Goal: Task Accomplishment & Management: Use online tool/utility

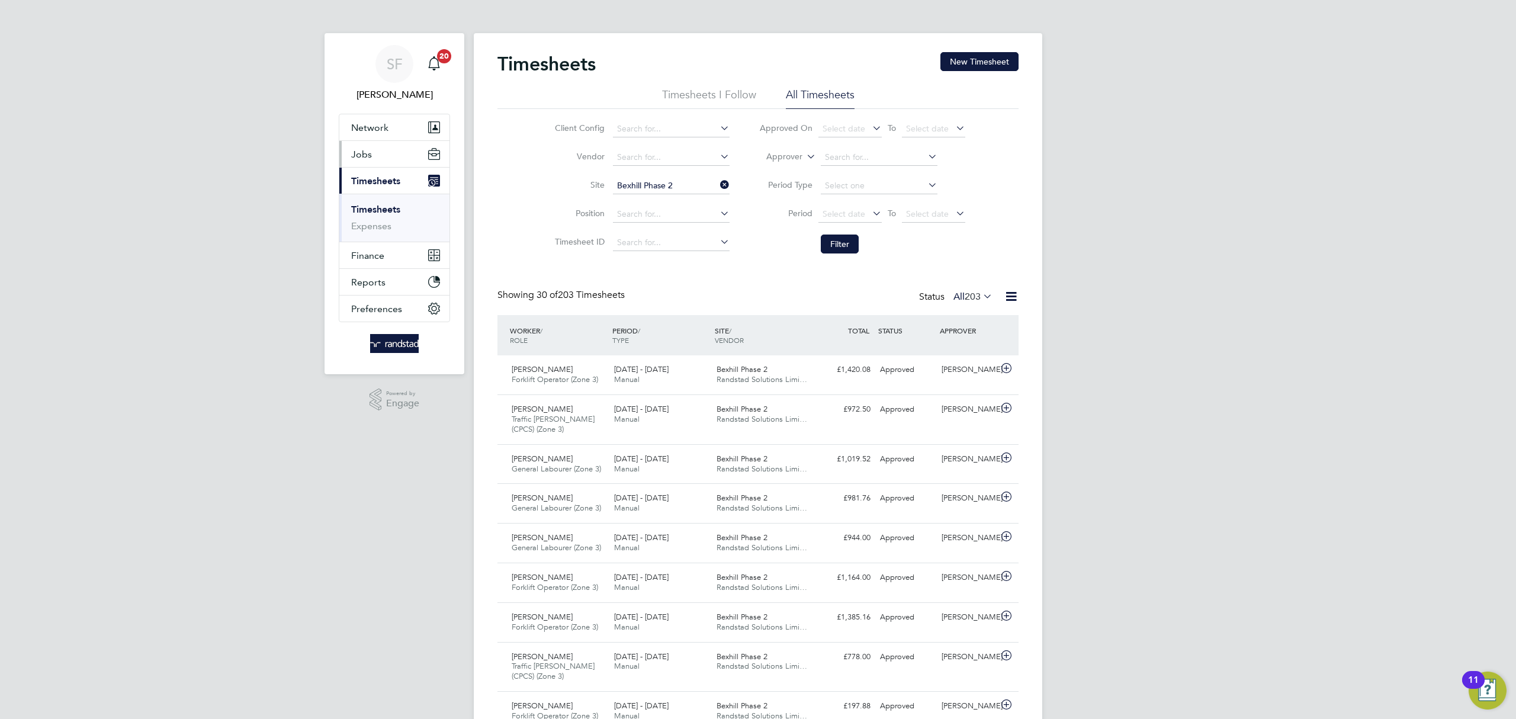
click at [357, 150] on span "Jobs" at bounding box center [361, 154] width 21 height 11
click at [384, 218] on link "Placements" at bounding box center [375, 215] width 49 height 11
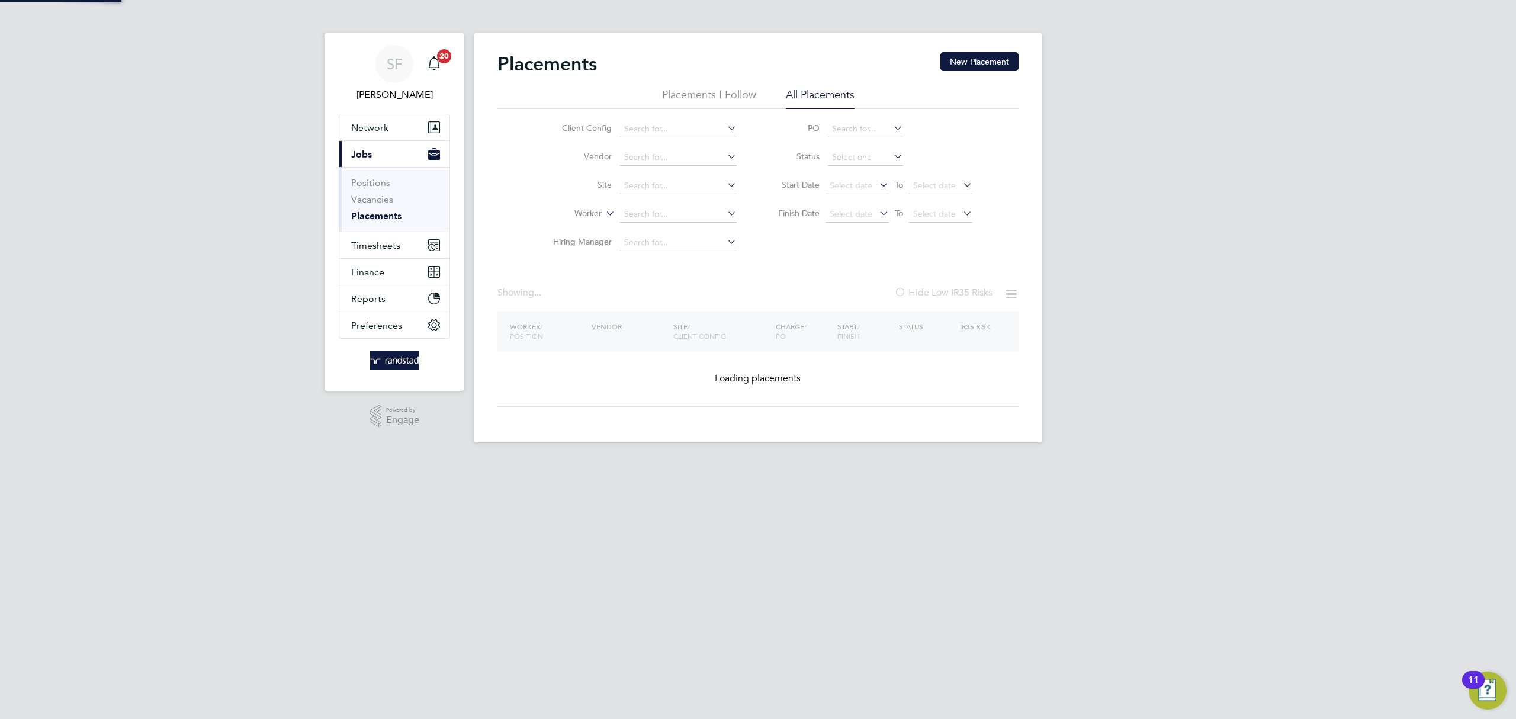
click at [655, 195] on li "Site" at bounding box center [640, 186] width 223 height 28
click at [640, 216] on input at bounding box center [678, 214] width 117 height 17
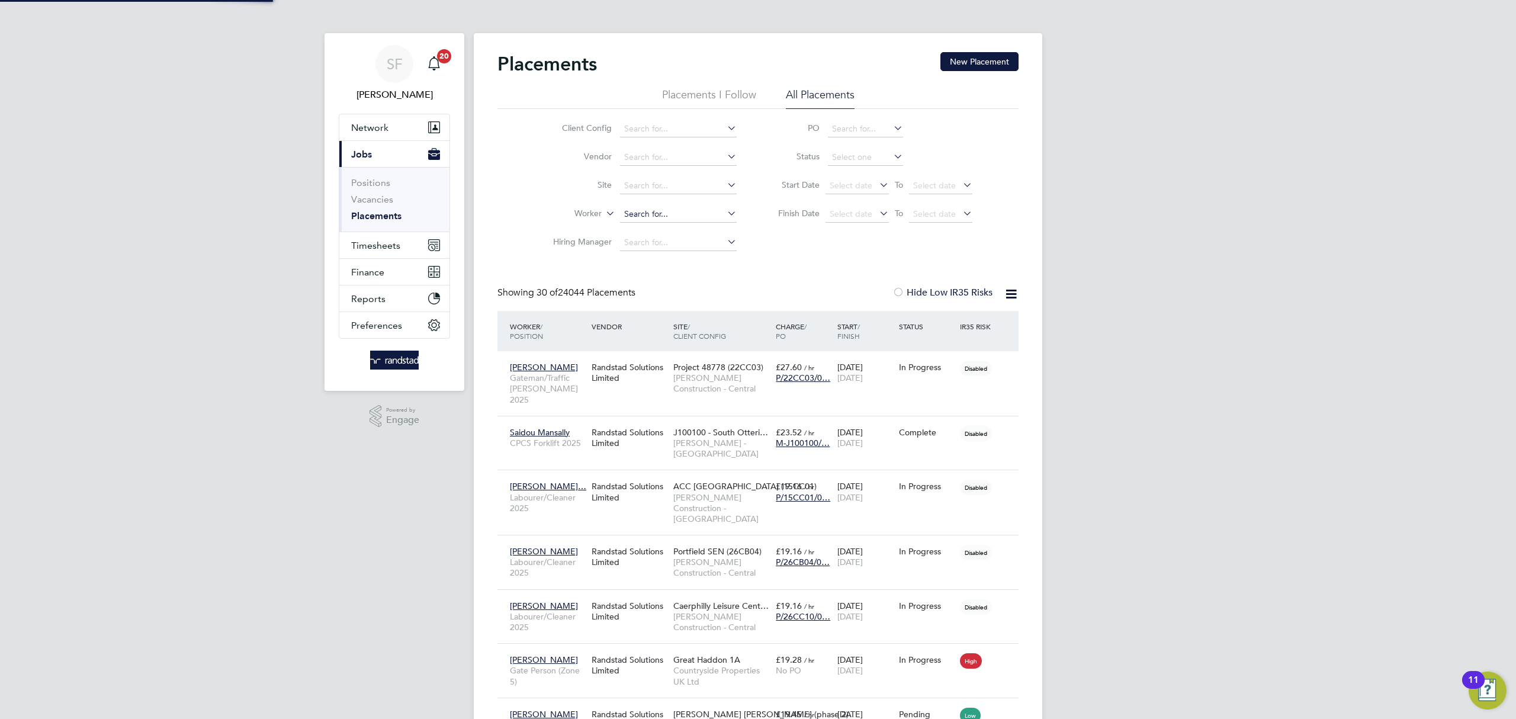
click at [646, 210] on input at bounding box center [678, 214] width 117 height 17
click at [676, 228] on li "[PERSON_NAME]" at bounding box center [678, 231] width 118 height 16
type input "[PERSON_NAME]"
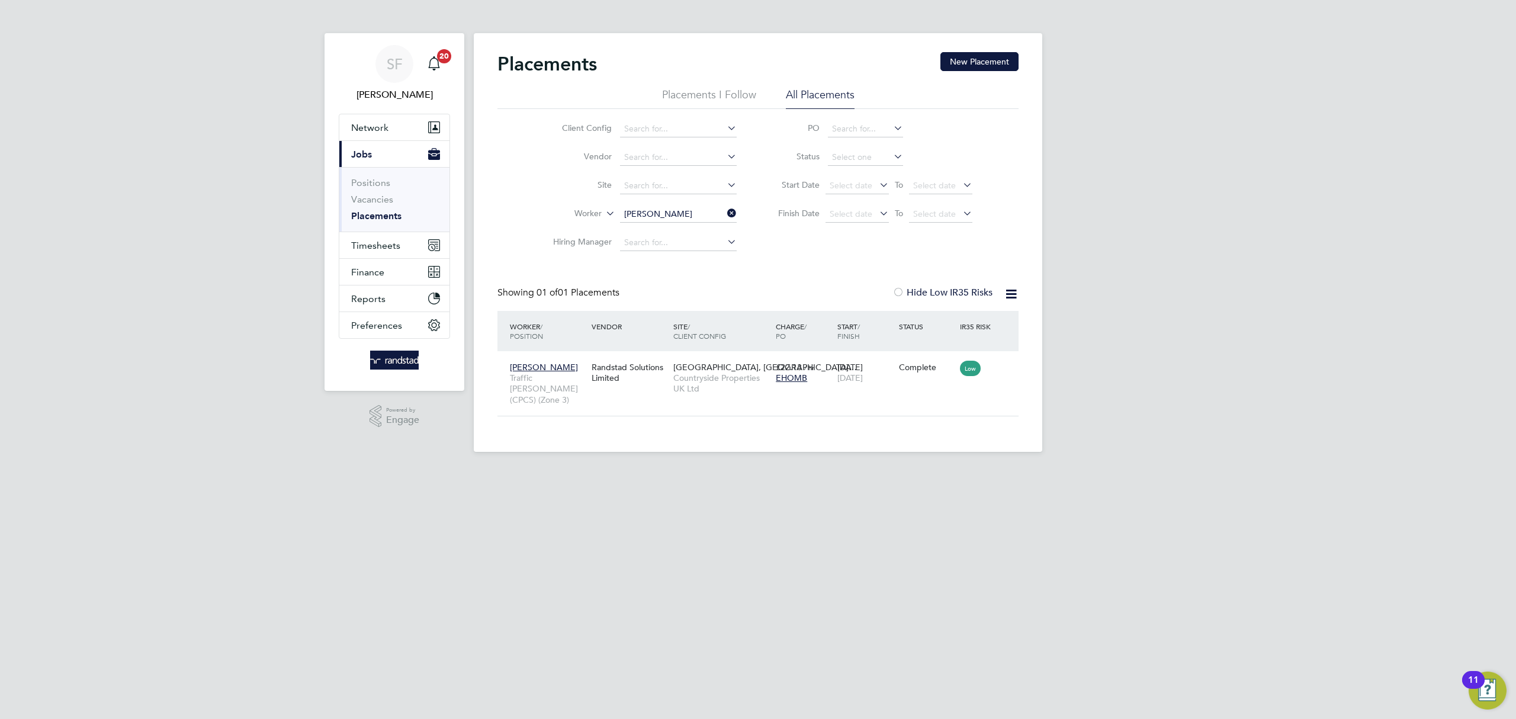
click at [989, 471] on html "SF [PERSON_NAME] Notifications 20 Applications: Network Team Members Businesses…" at bounding box center [758, 235] width 1516 height 471
drag, startPoint x: 732, startPoint y: 210, endPoint x: 703, endPoint y: 210, distance: 28.4
click at [725, 211] on icon at bounding box center [725, 213] width 0 height 17
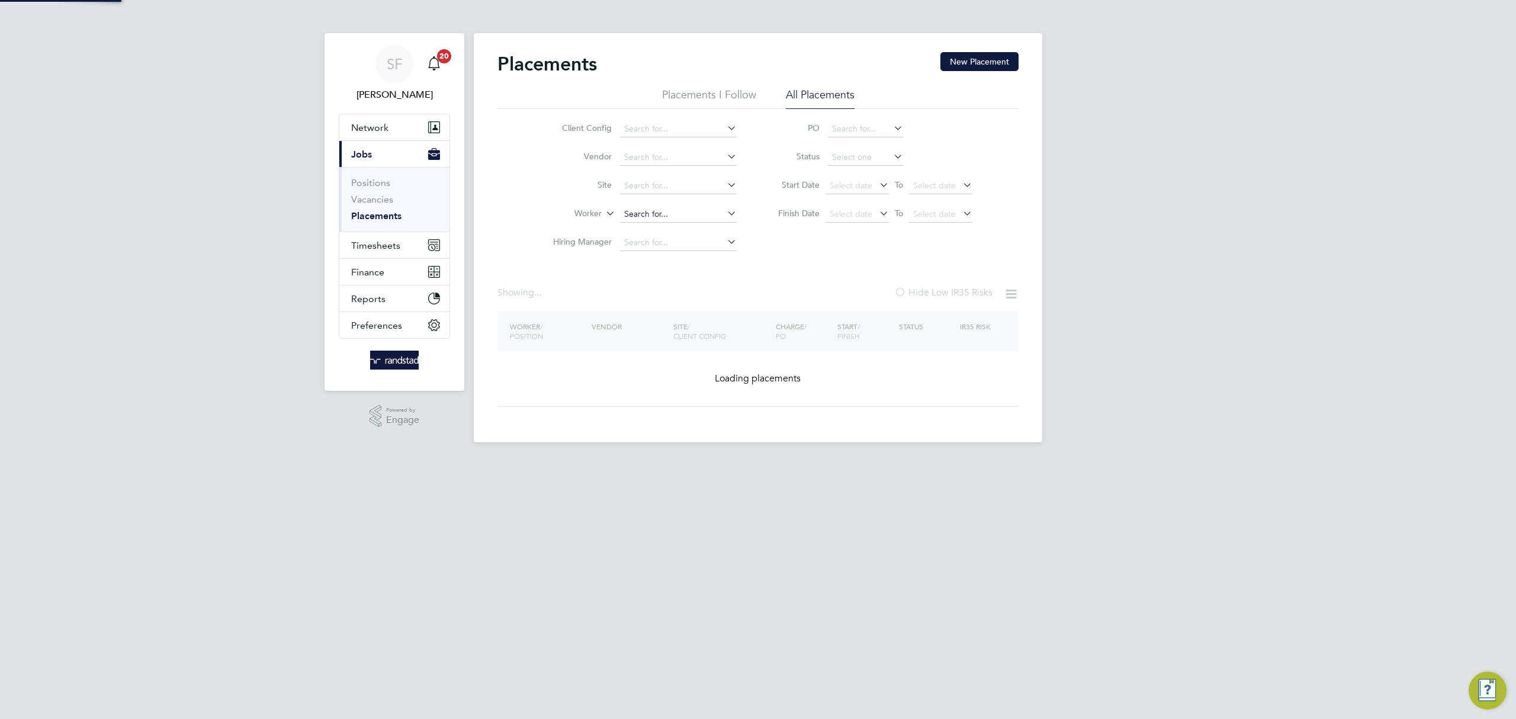
click at [695, 211] on input at bounding box center [678, 214] width 117 height 17
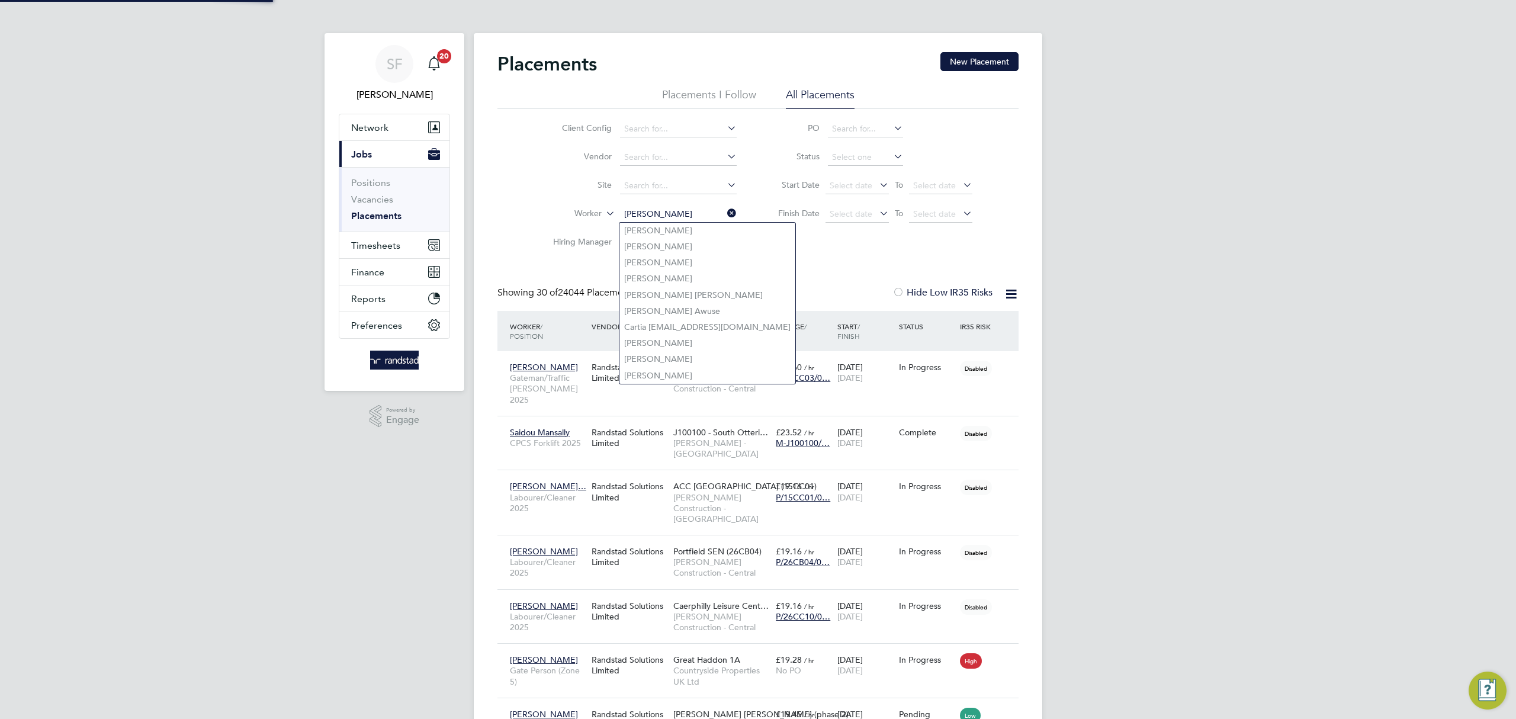
scroll to position [34, 103]
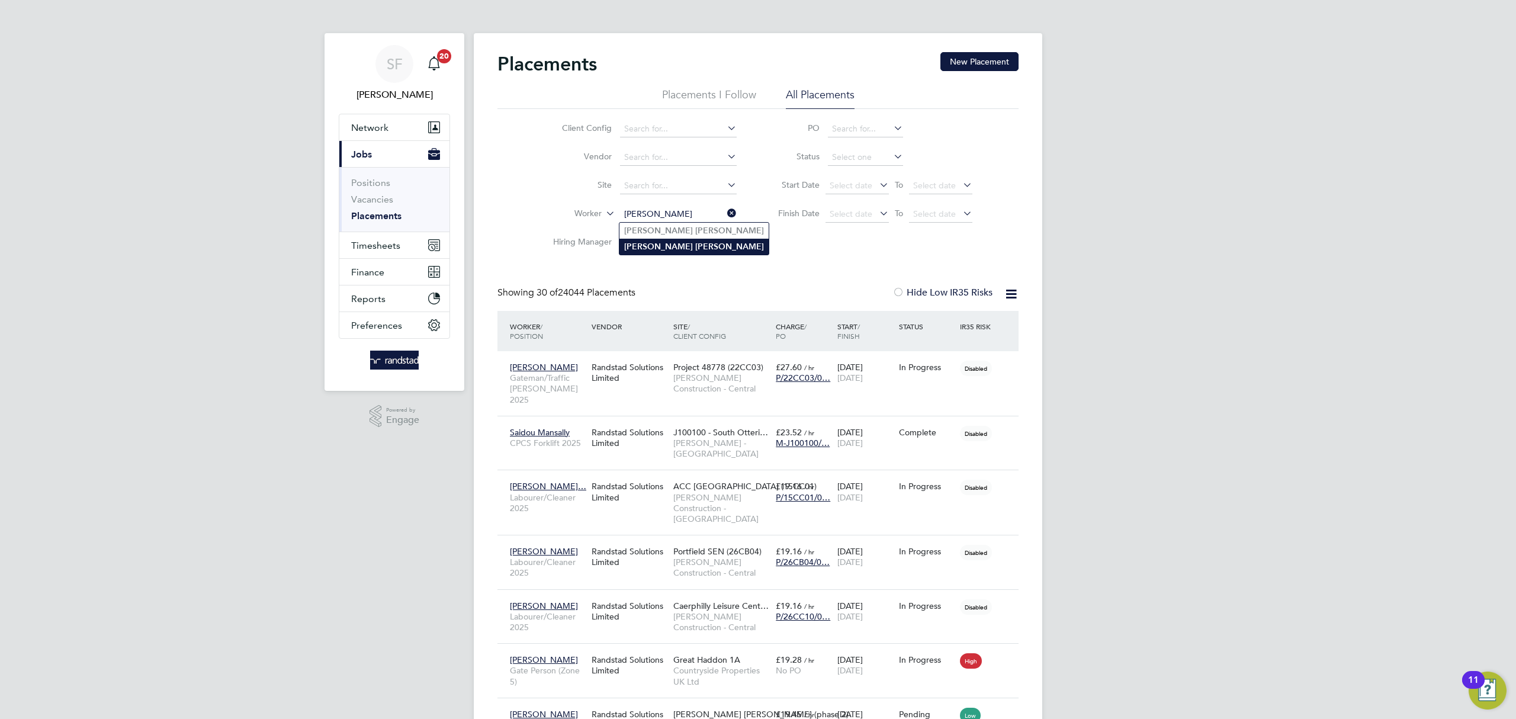
click at [677, 248] on li "[PERSON_NAME]" at bounding box center [693, 247] width 149 height 16
type input "[PERSON_NAME]"
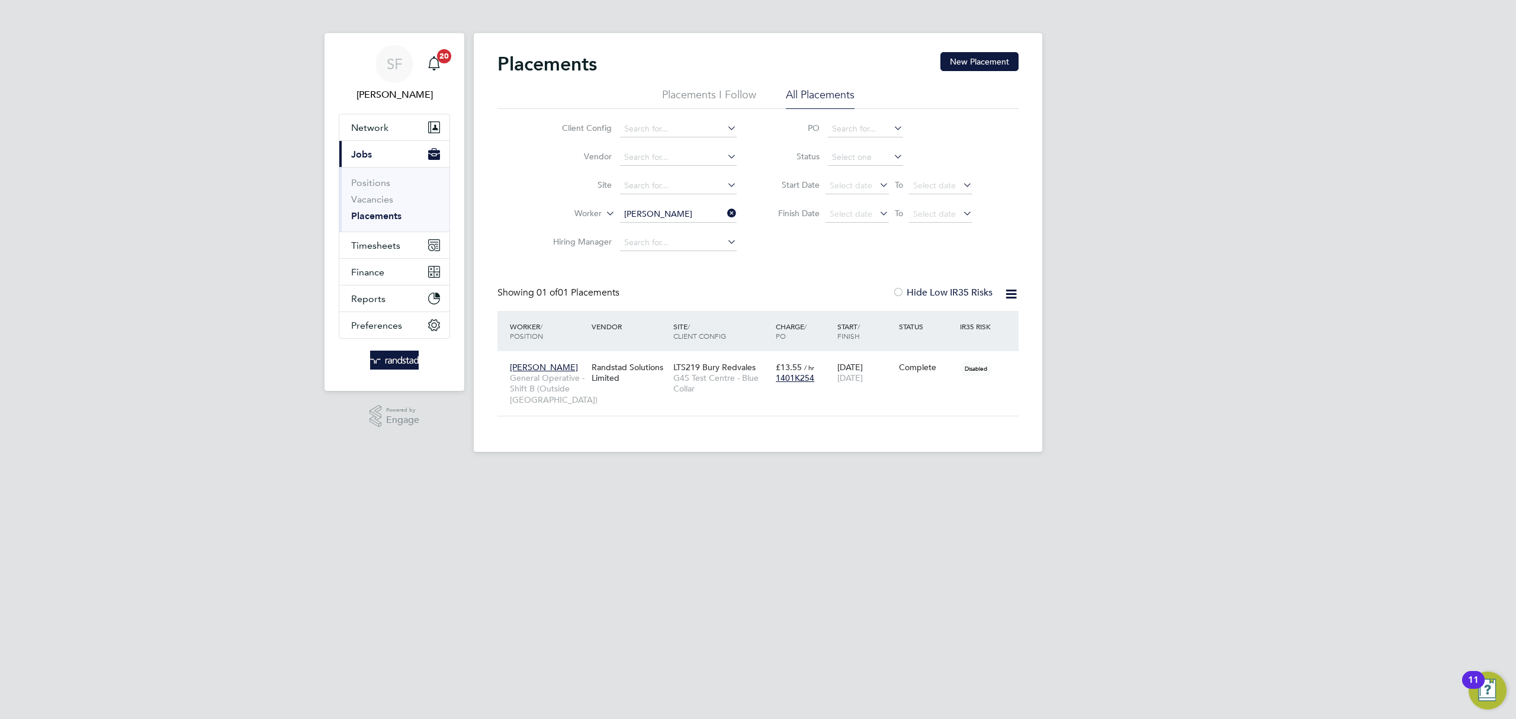
click at [679, 216] on input "[PERSON_NAME]" at bounding box center [678, 214] width 117 height 17
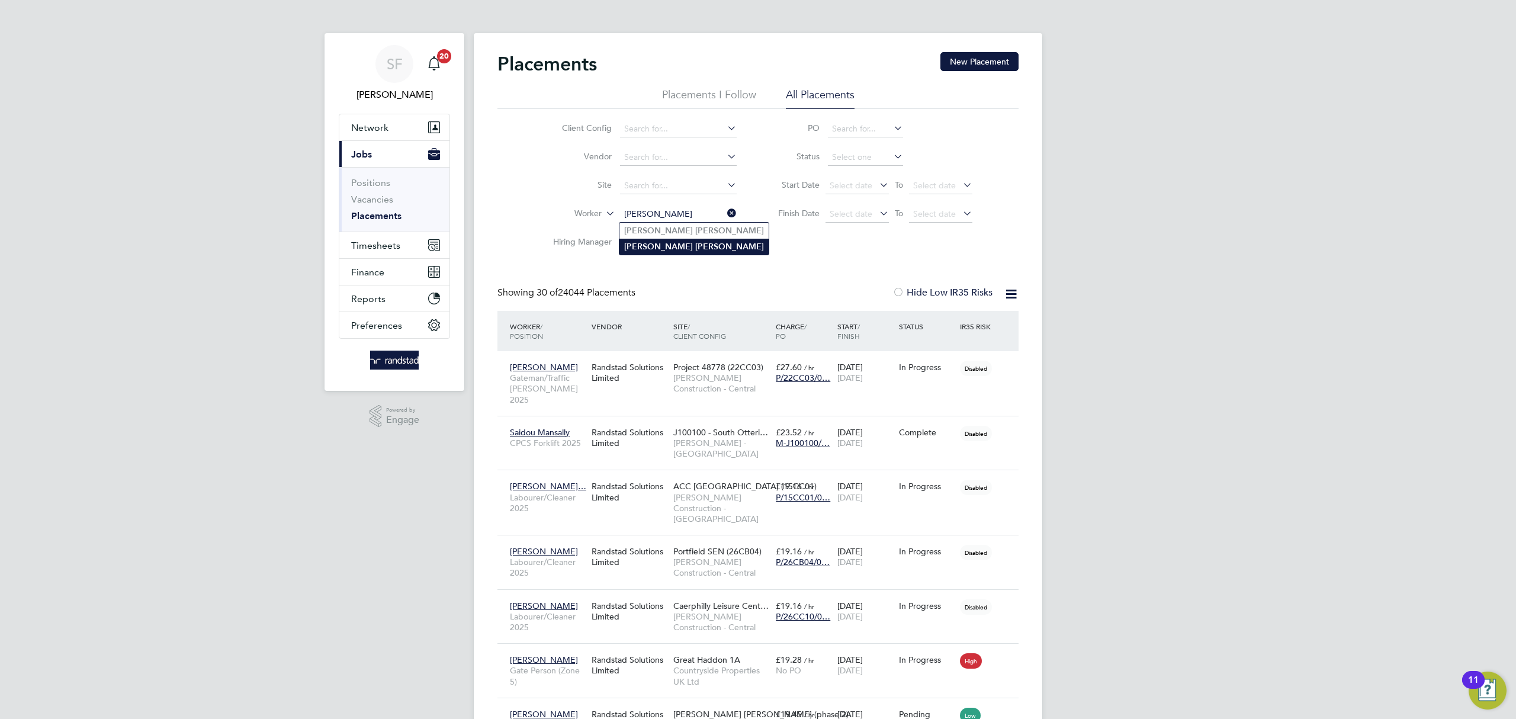
click at [669, 242] on li "[PERSON_NAME]" at bounding box center [693, 247] width 149 height 16
type input "[PERSON_NAME]"
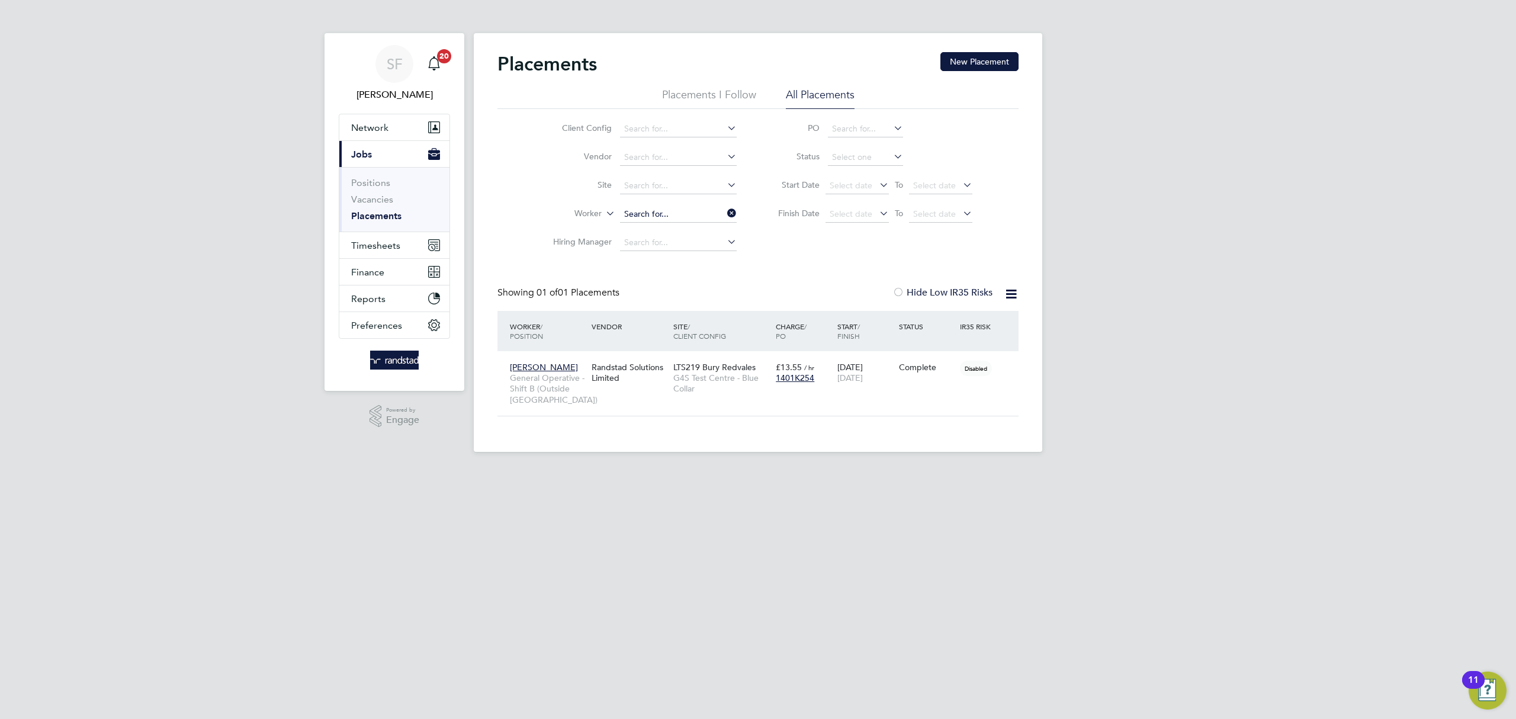
click at [701, 216] on input at bounding box center [678, 214] width 117 height 17
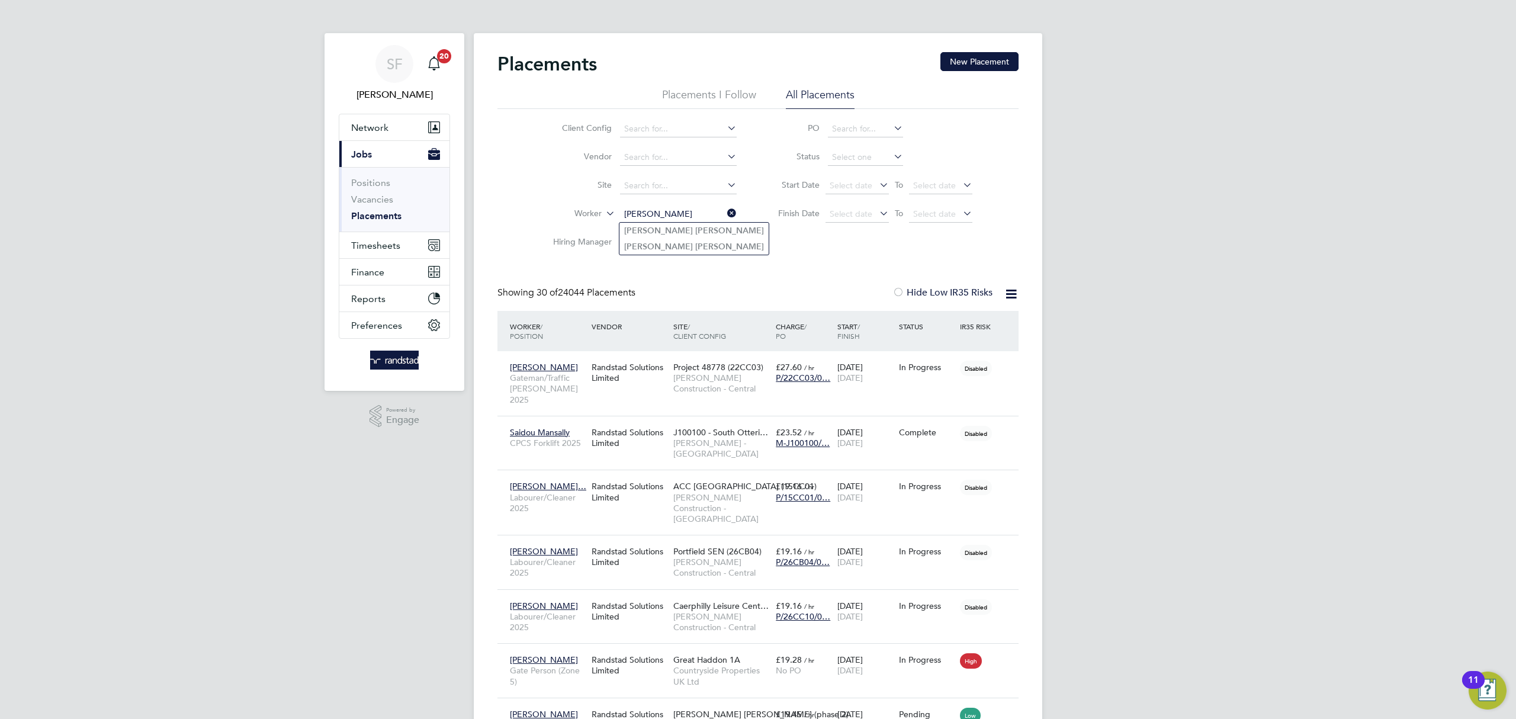
click at [676, 226] on li "[PERSON_NAME]" at bounding box center [693, 231] width 149 height 16
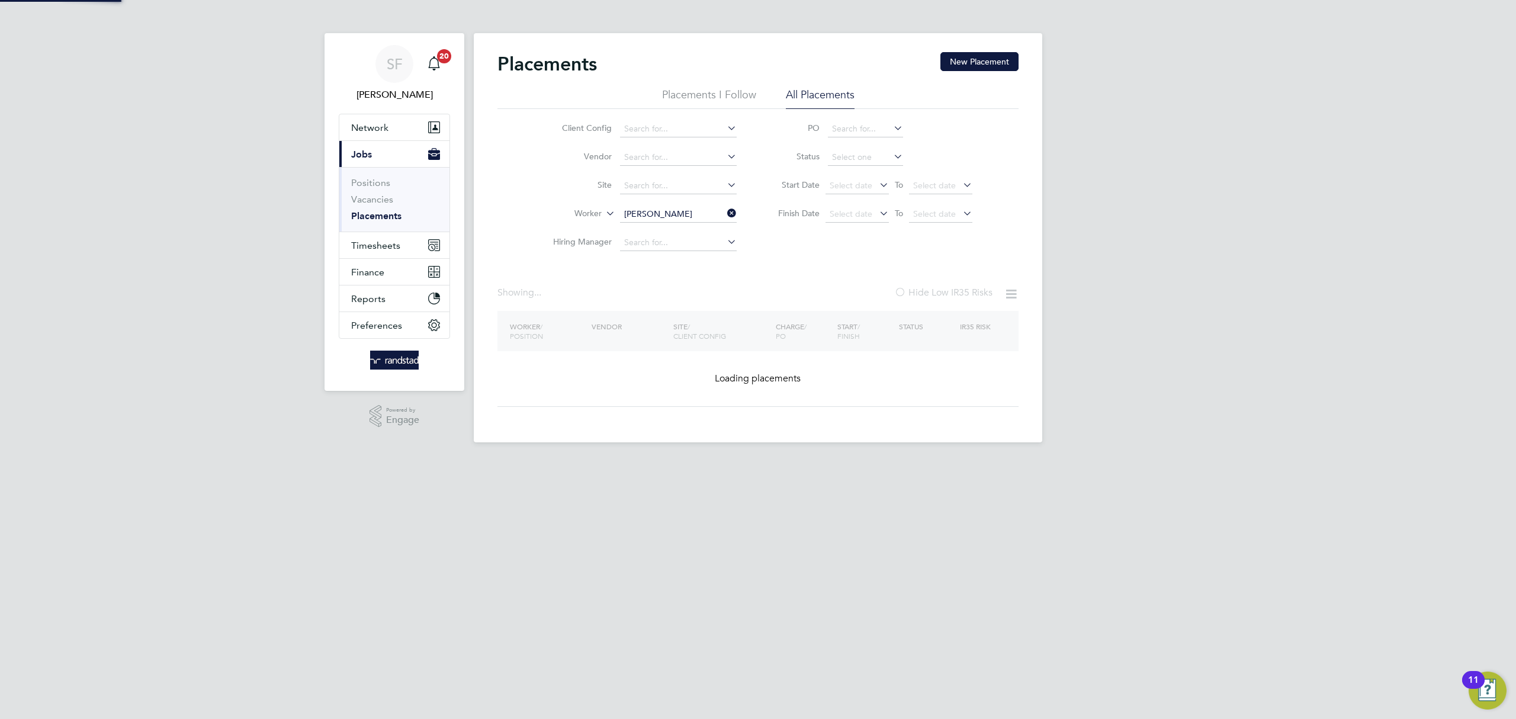
type input "[PERSON_NAME]"
